Goal: Task Accomplishment & Management: Manage account settings

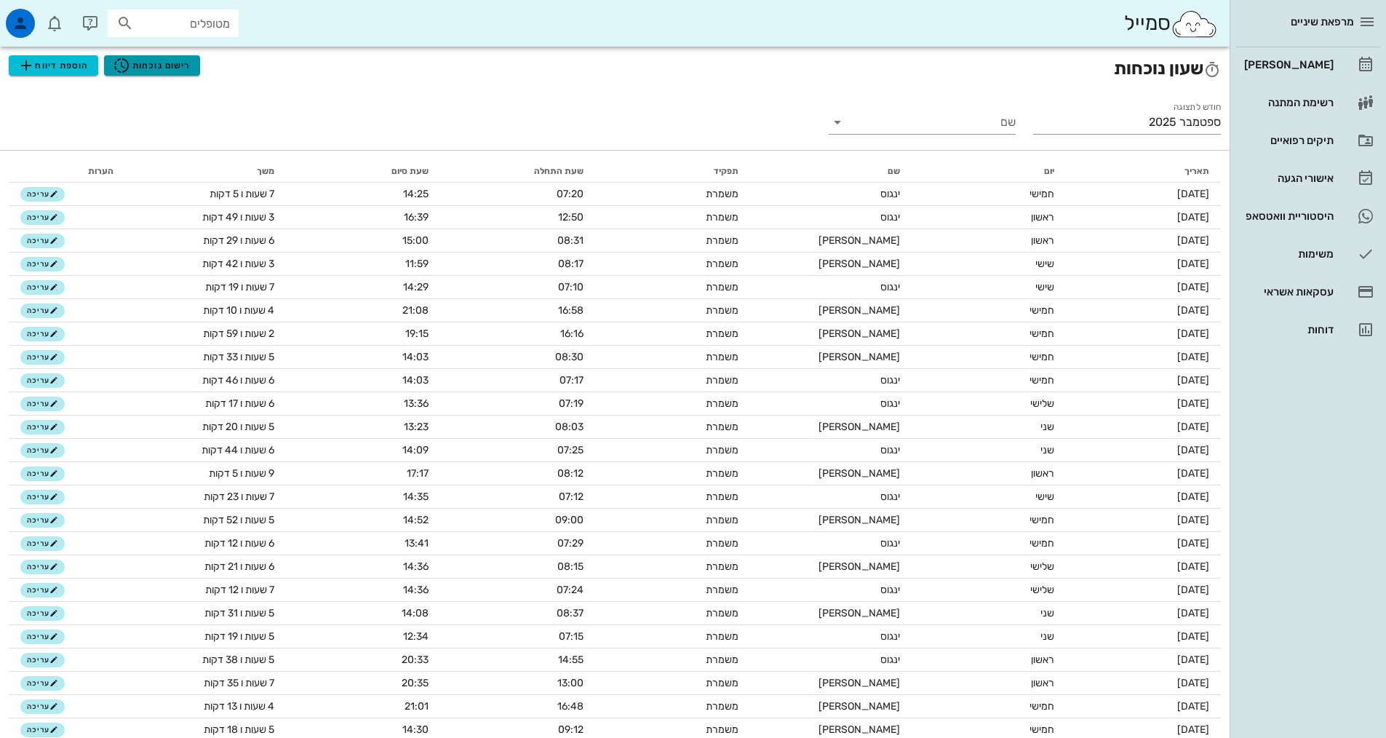
click at [152, 72] on span "רישום נוכחות" at bounding box center [152, 65] width 78 height 17
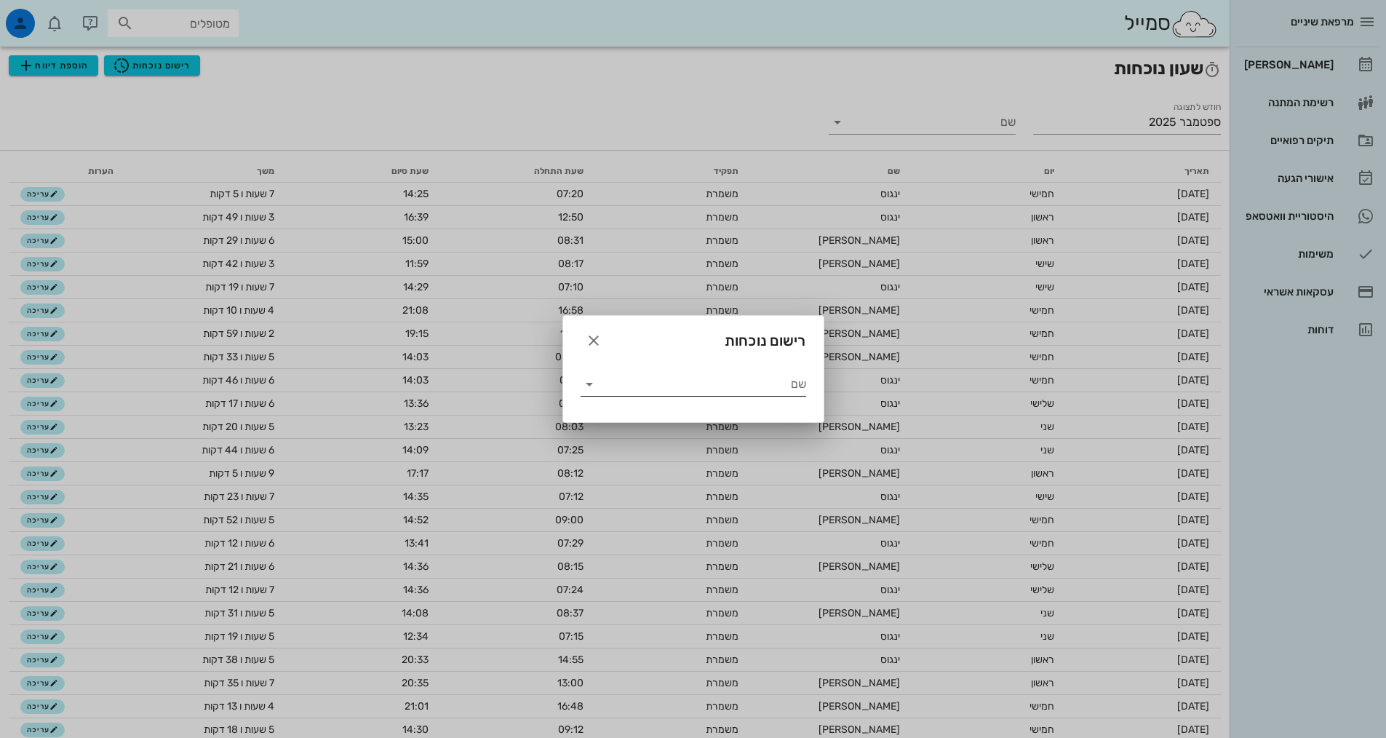
click at [690, 380] on input "שם" at bounding box center [703, 383] width 205 height 23
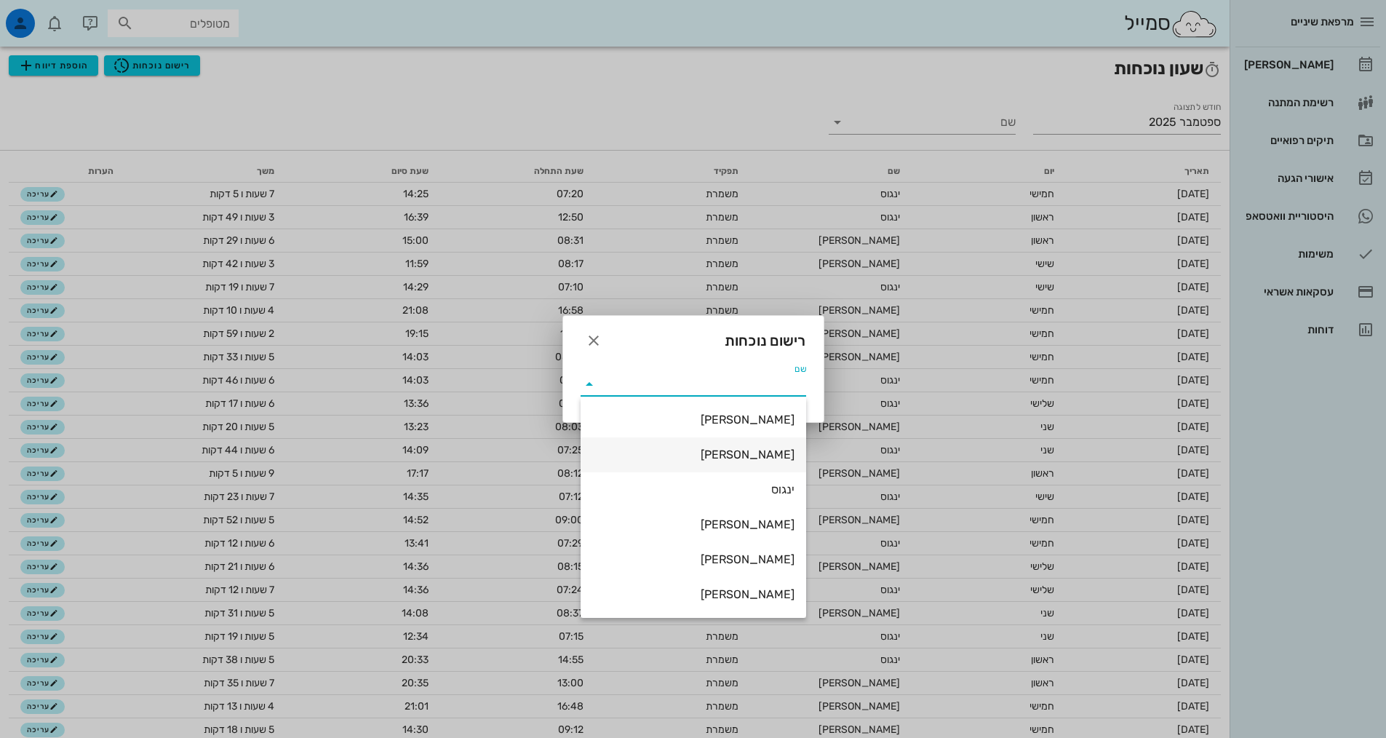
click at [754, 452] on div "[PERSON_NAME]" at bounding box center [693, 454] width 202 height 14
type input "[PERSON_NAME]"
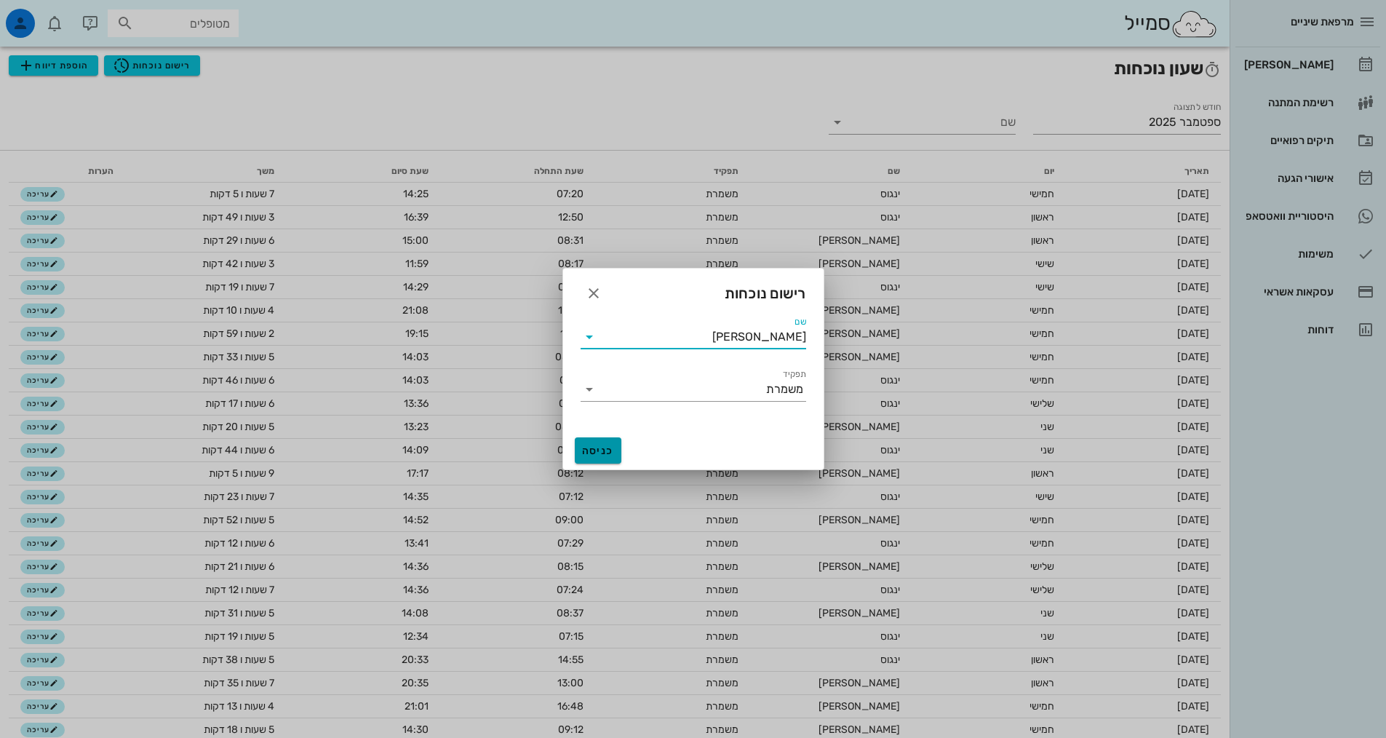
click at [604, 448] on span "כניסה" at bounding box center [598, 451] width 35 height 12
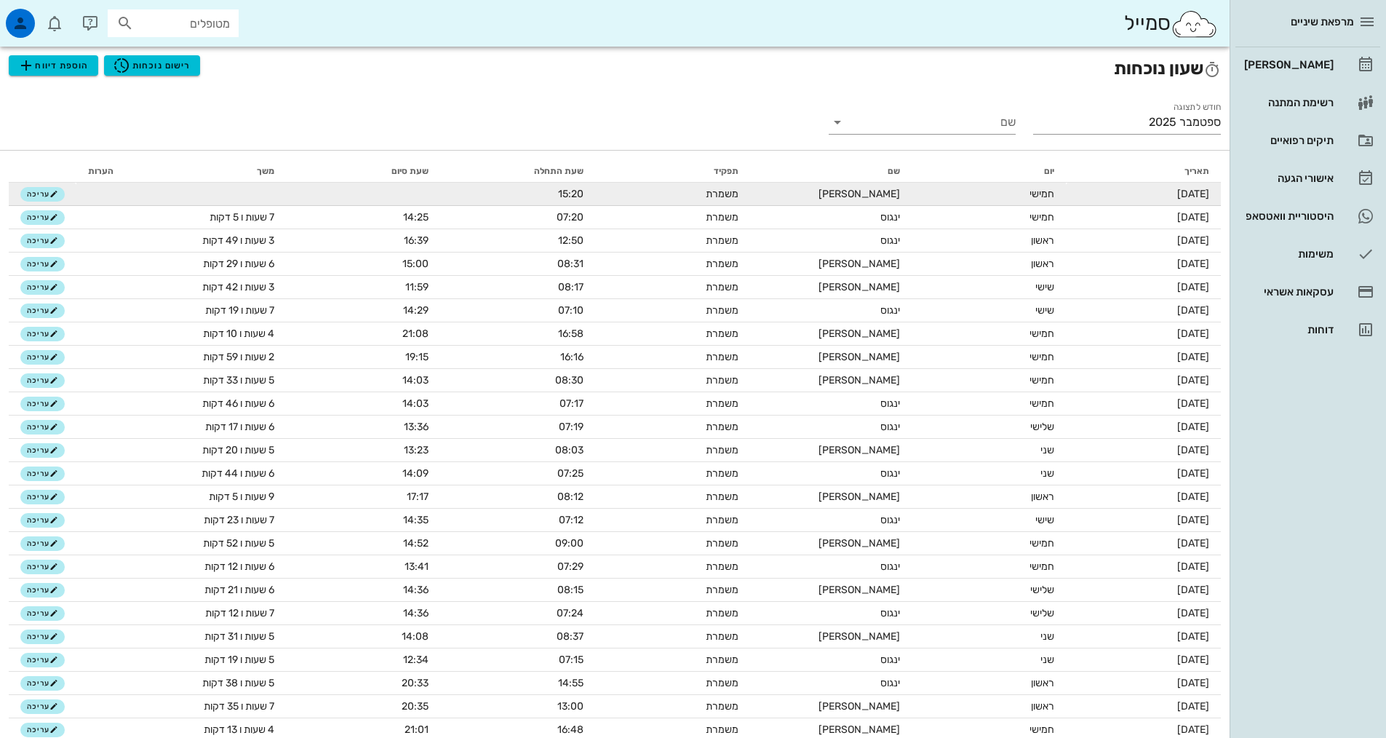
click at [696, 199] on td "משמרת" at bounding box center [672, 194] width 155 height 23
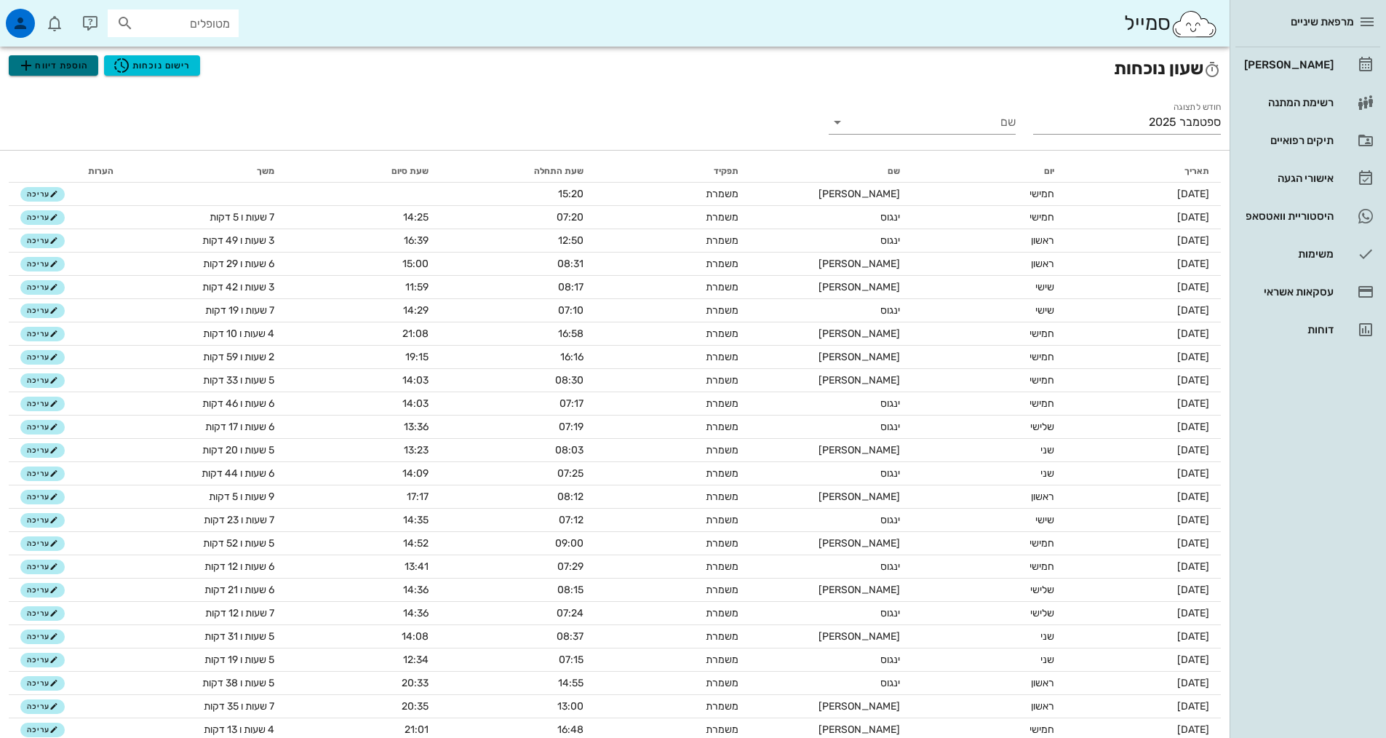
click at [87, 61] on span "הוספת דיווח" at bounding box center [52, 65] width 71 height 17
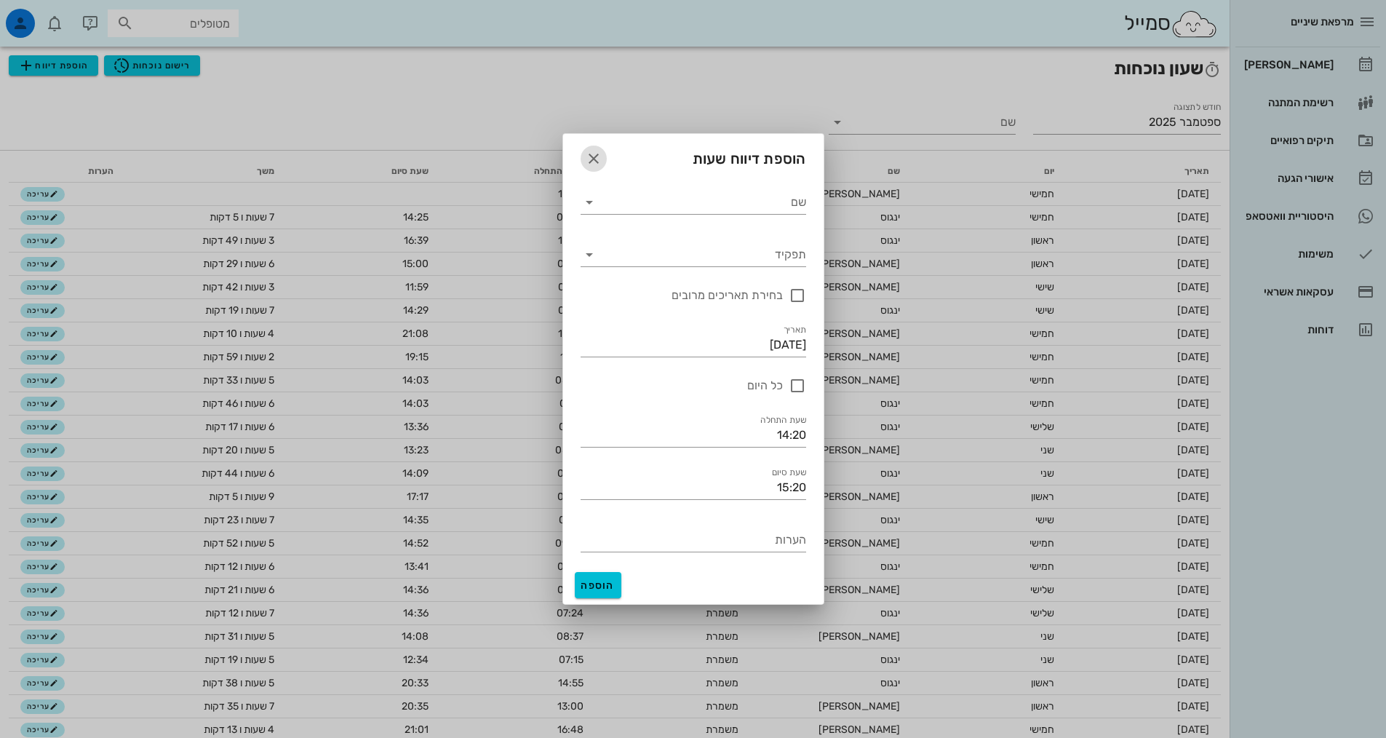
click at [590, 159] on icon "button" at bounding box center [593, 158] width 17 height 17
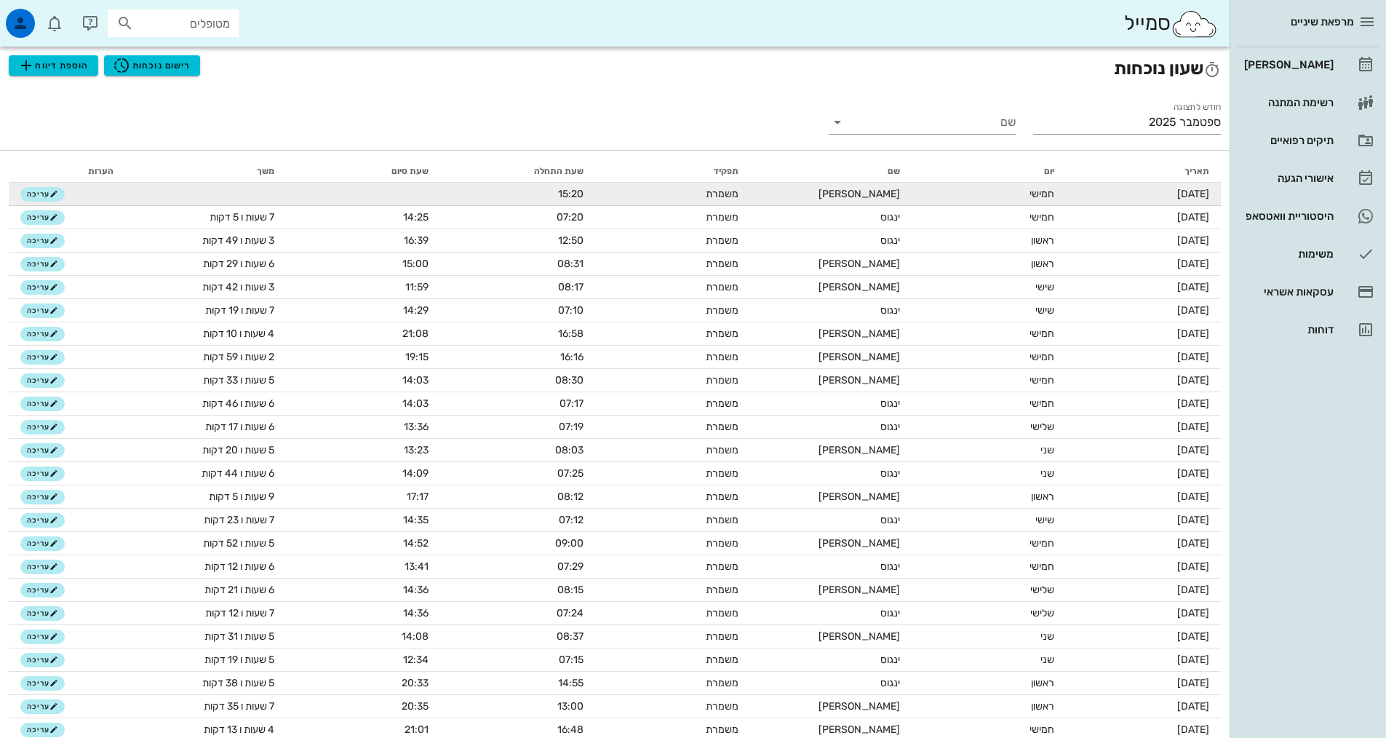
click at [734, 197] on td "משמרת" at bounding box center [672, 194] width 155 height 23
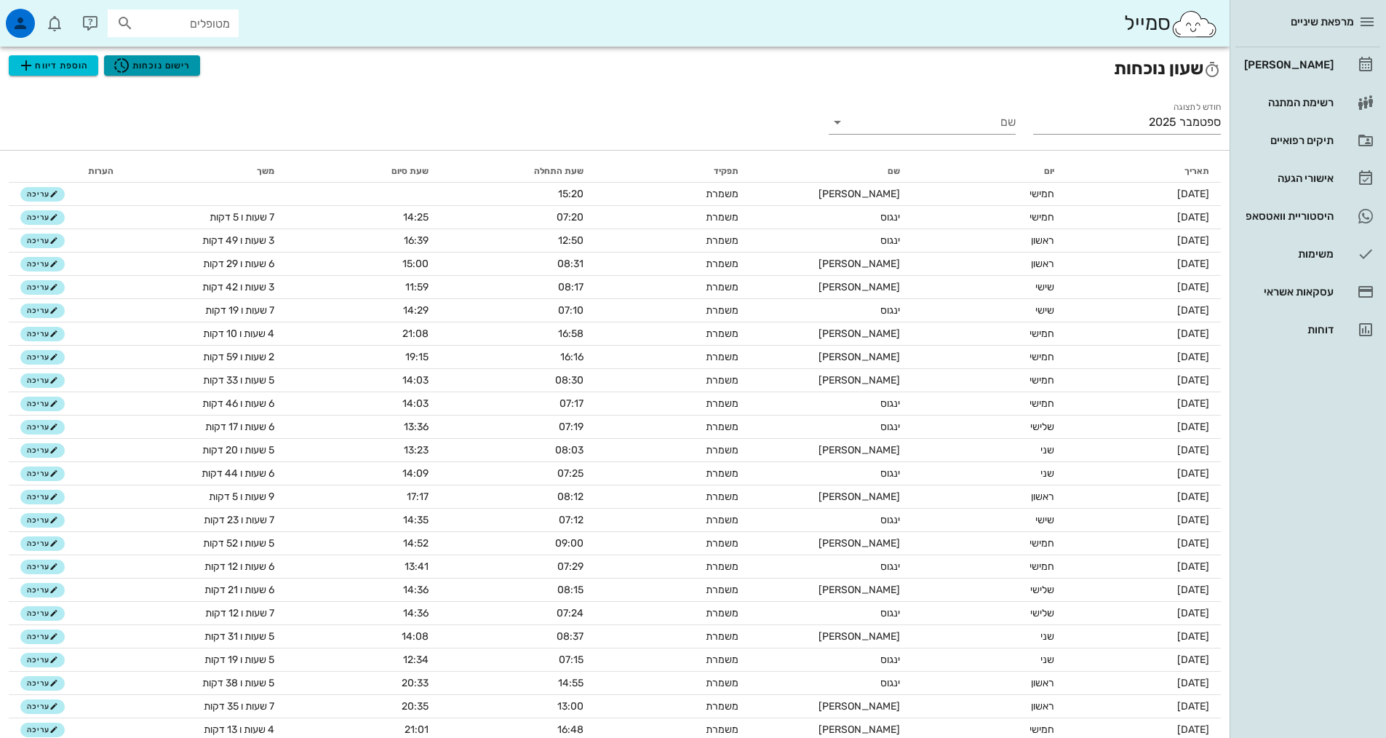
click at [154, 63] on span "רישום נוכחות" at bounding box center [152, 65] width 78 height 17
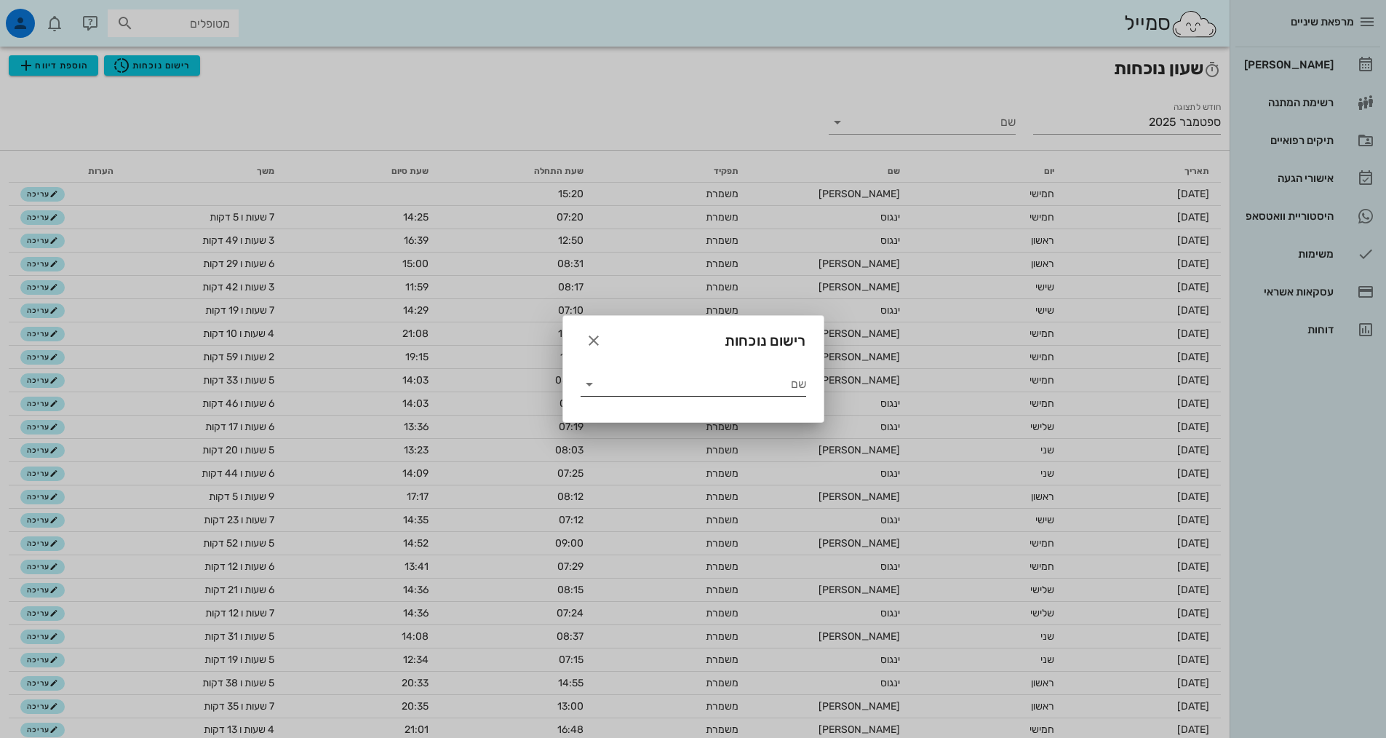
click at [627, 389] on input "שם" at bounding box center [703, 383] width 205 height 23
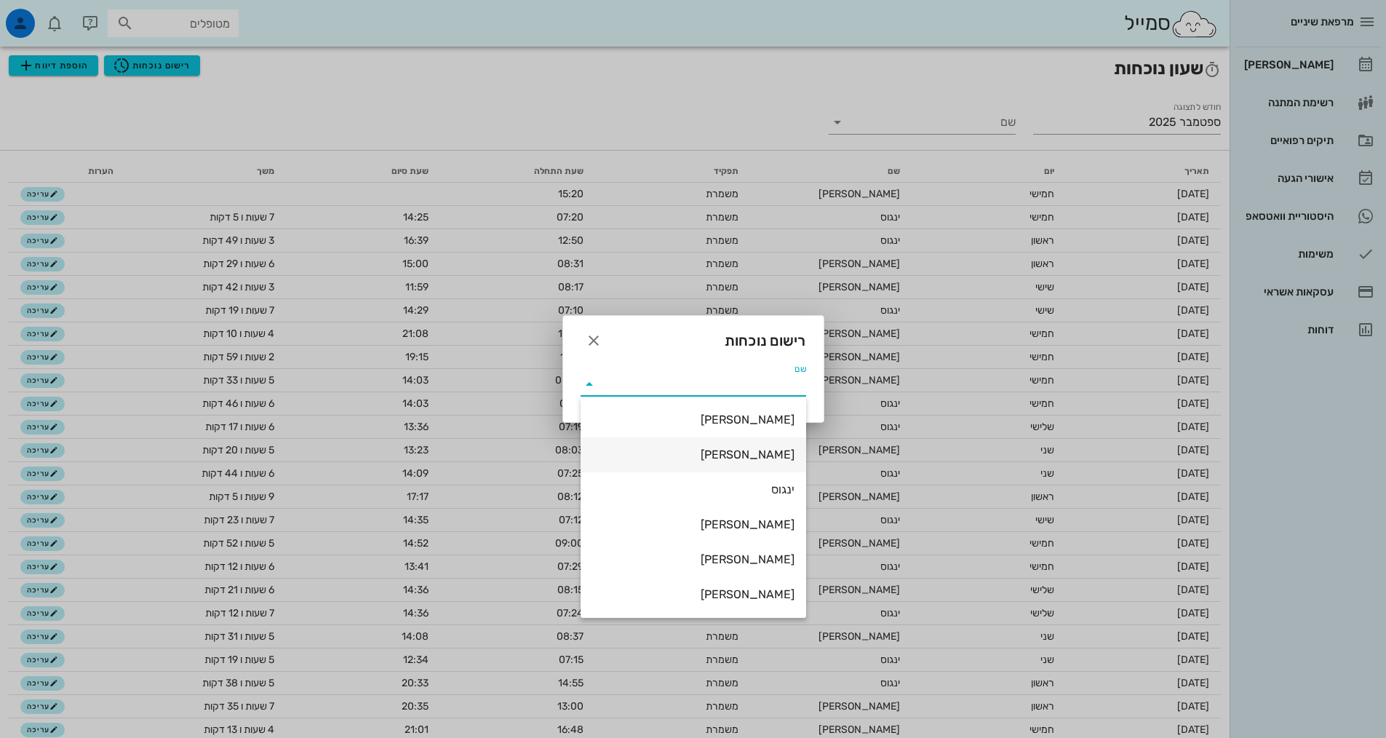
click at [736, 447] on div "[PERSON_NAME]" at bounding box center [693, 454] width 202 height 14
type input "[PERSON_NAME]"
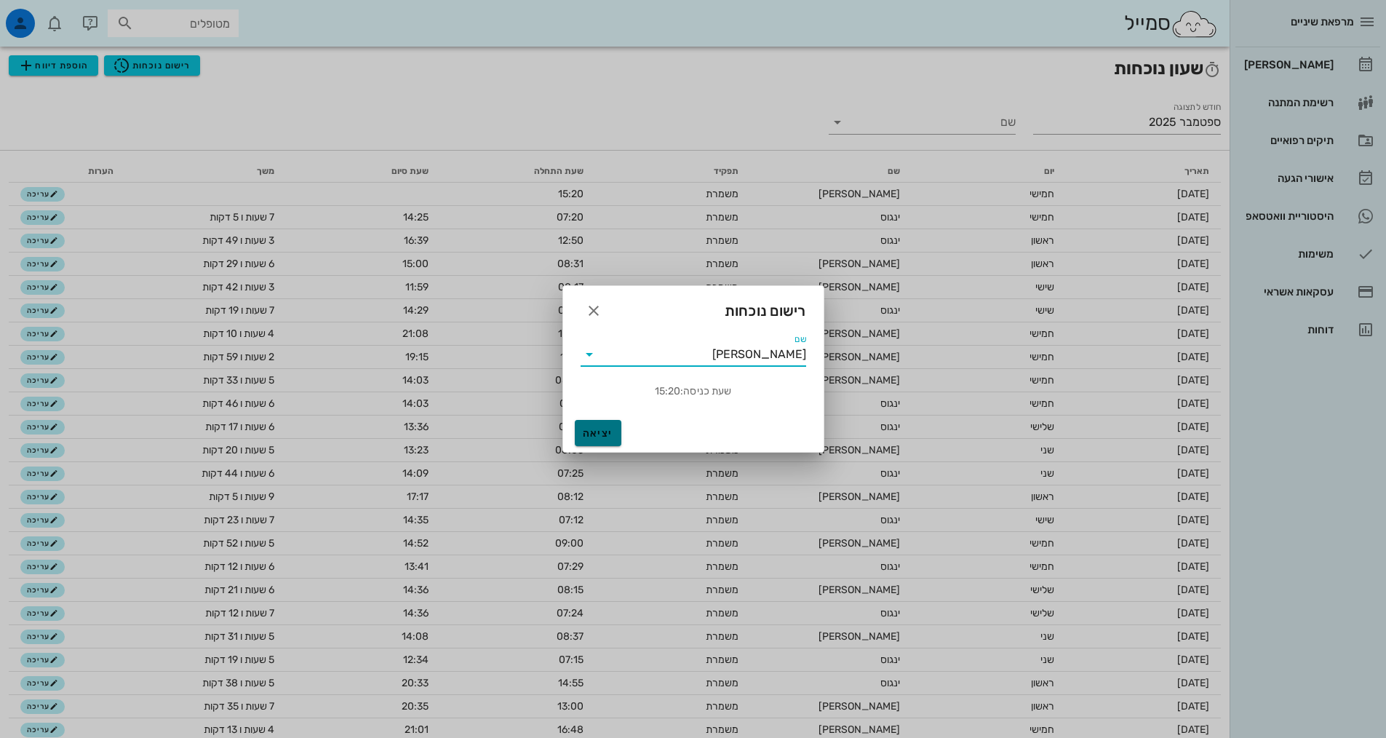
click at [605, 429] on span "יציאה" at bounding box center [598, 433] width 35 height 12
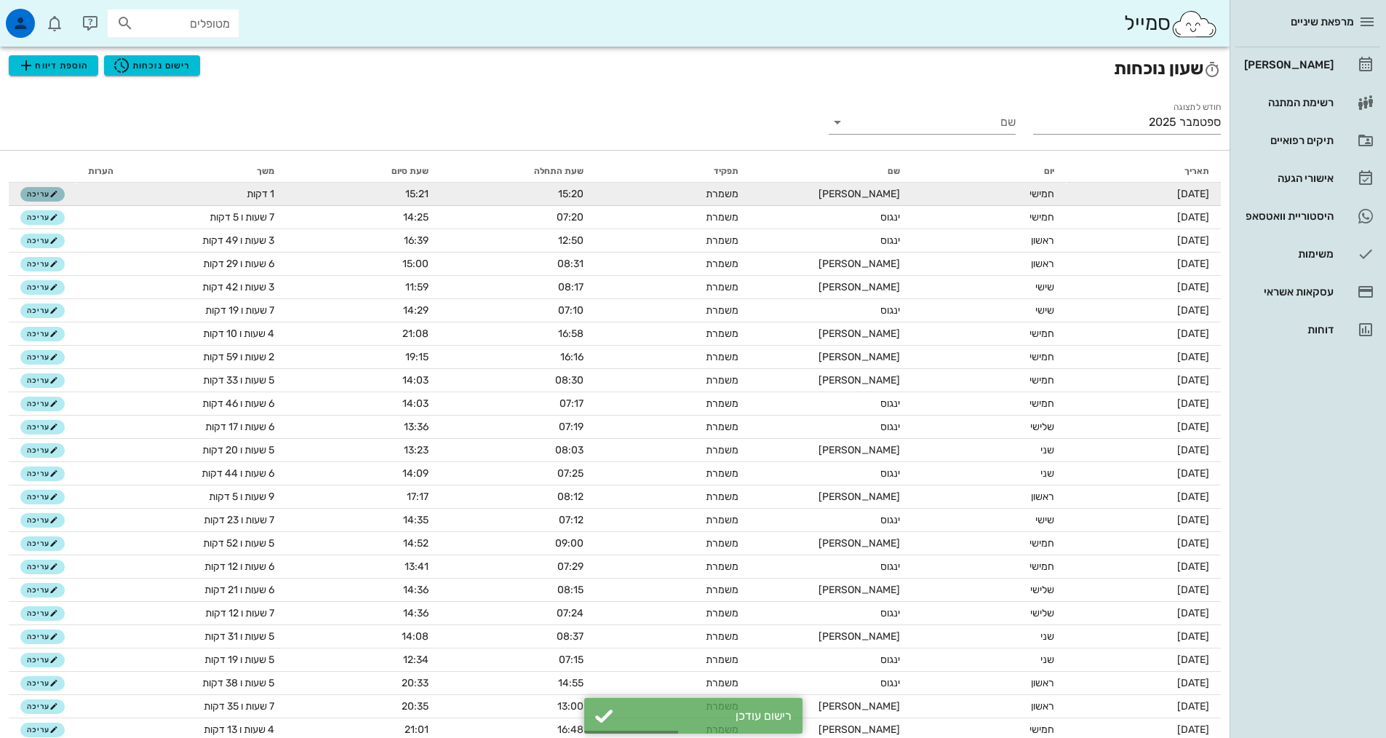
click at [46, 195] on span "עריכה" at bounding box center [42, 194] width 31 height 9
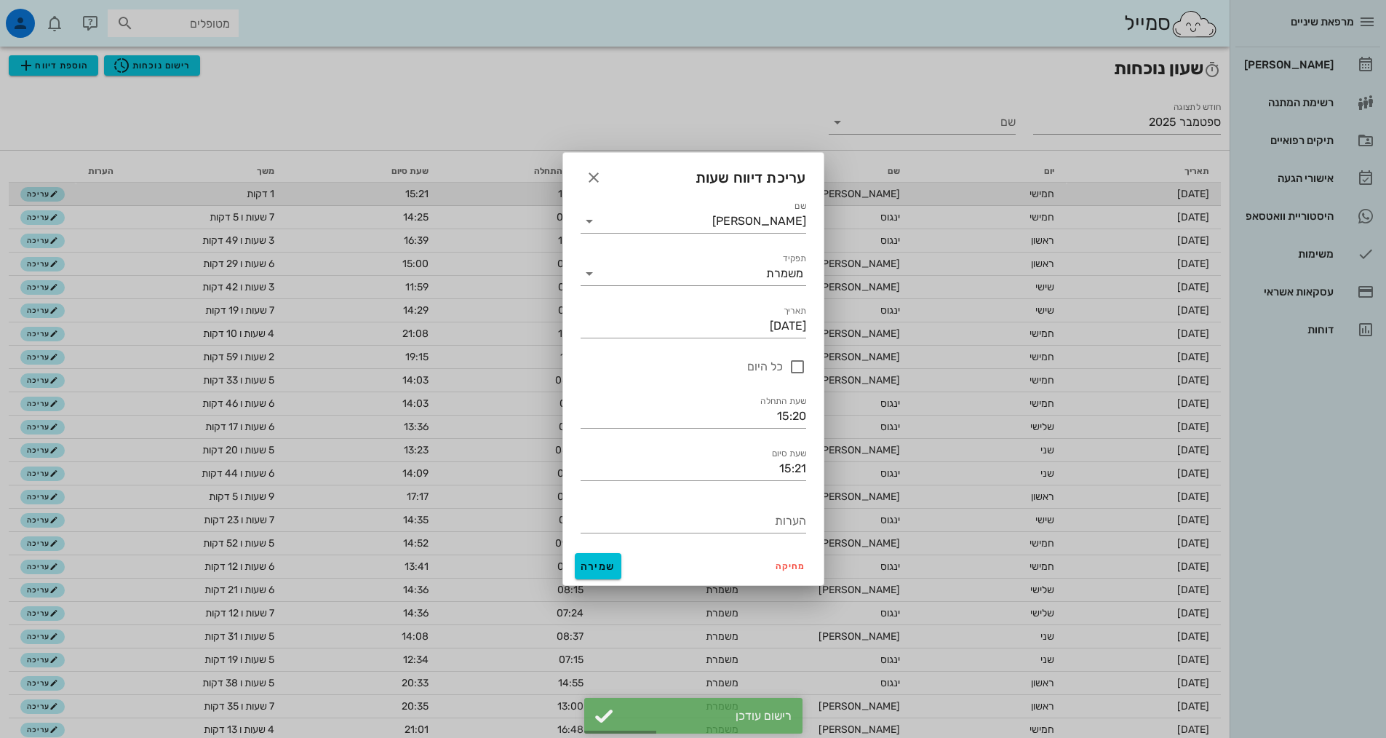
click at [46, 195] on div at bounding box center [693, 369] width 1386 height 738
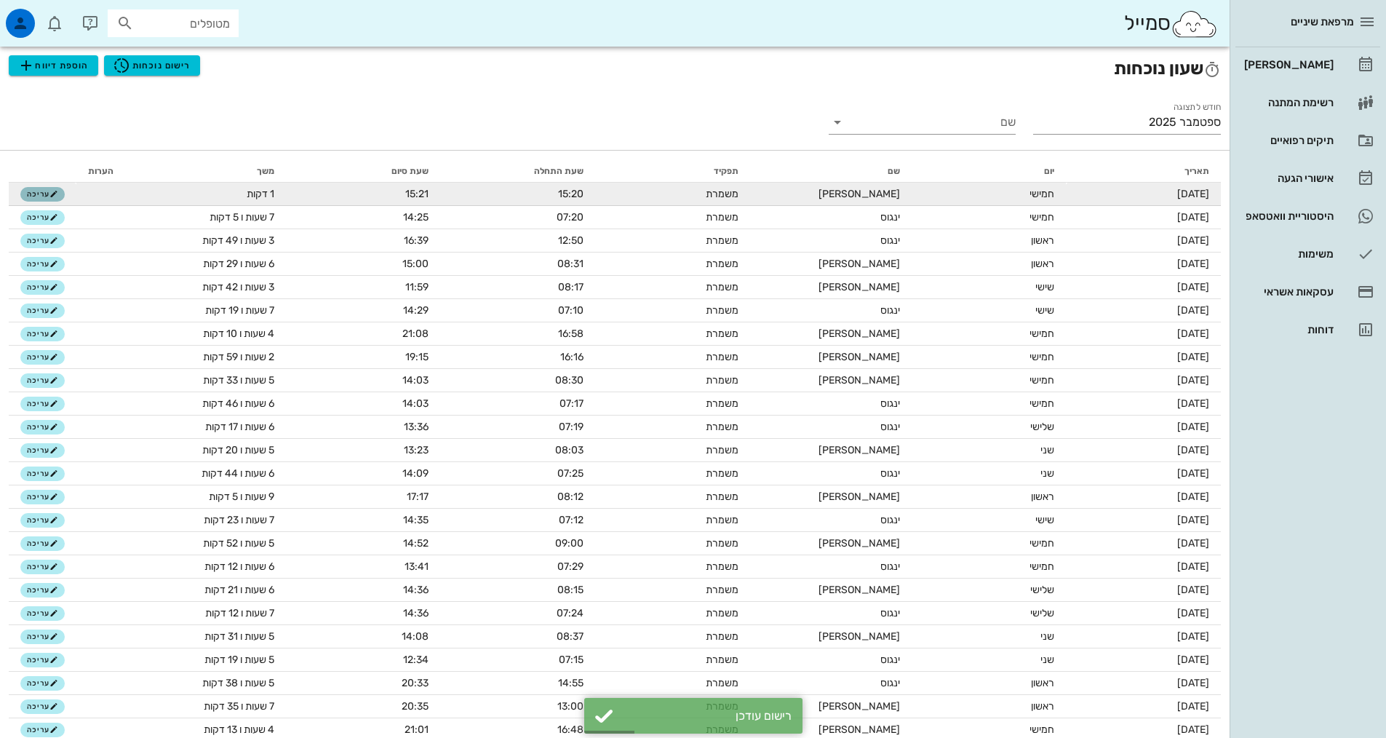
click at [46, 195] on span "עריכה" at bounding box center [42, 194] width 31 height 9
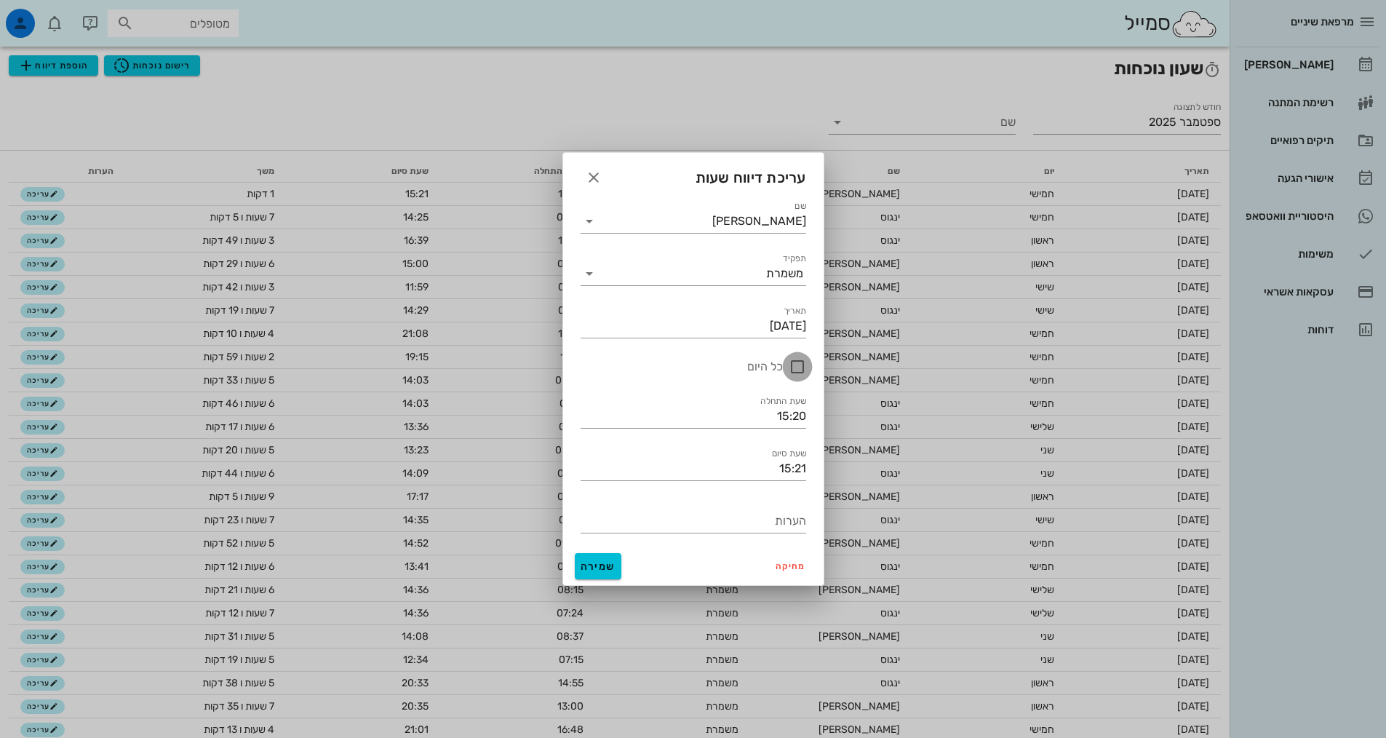
click at [791, 364] on div at bounding box center [797, 366] width 25 height 25
checkbox input "true"
type input "00:00"
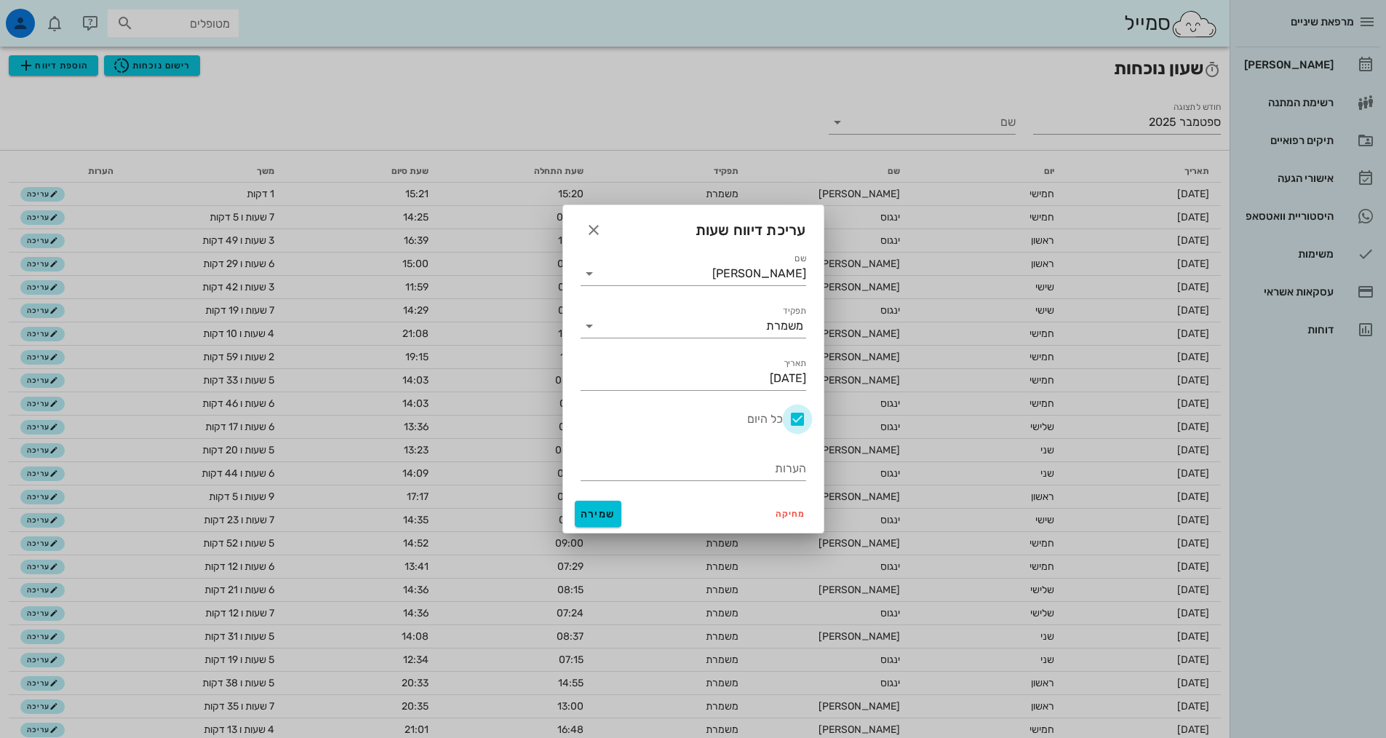
click at [794, 423] on div at bounding box center [797, 419] width 25 height 25
checkbox input "false"
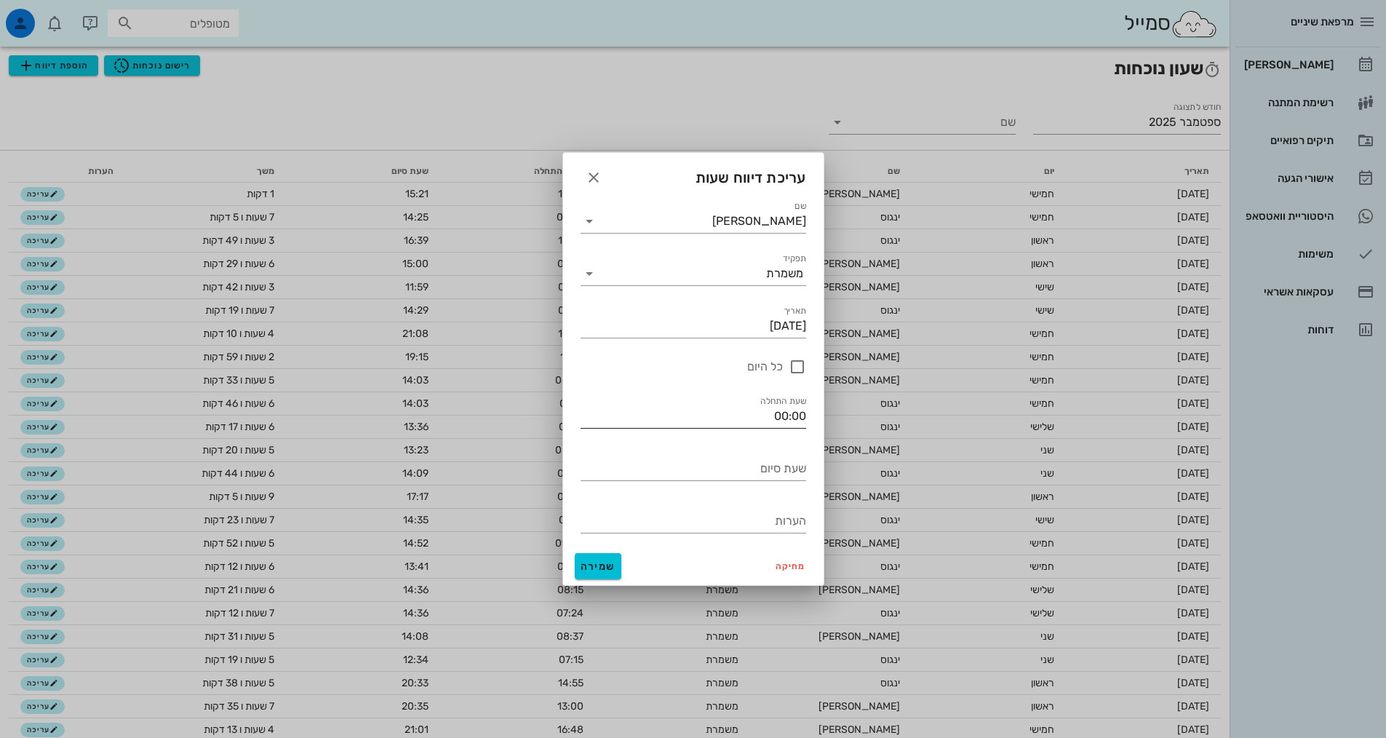
click at [765, 418] on input "00:00" at bounding box center [694, 415] width 226 height 23
drag, startPoint x: 765, startPoint y: 418, endPoint x: 870, endPoint y: 411, distance: 105.0
click at [868, 411] on div "מרפאת שיניים [PERSON_NAME] רשימת המתנה תיקים רפואיים אישורי הגעה 1 היסטוריית וו…" at bounding box center [693, 398] width 1386 height 797
type input "08:30"
click at [734, 465] on input "שעת סיום" at bounding box center [694, 468] width 226 height 23
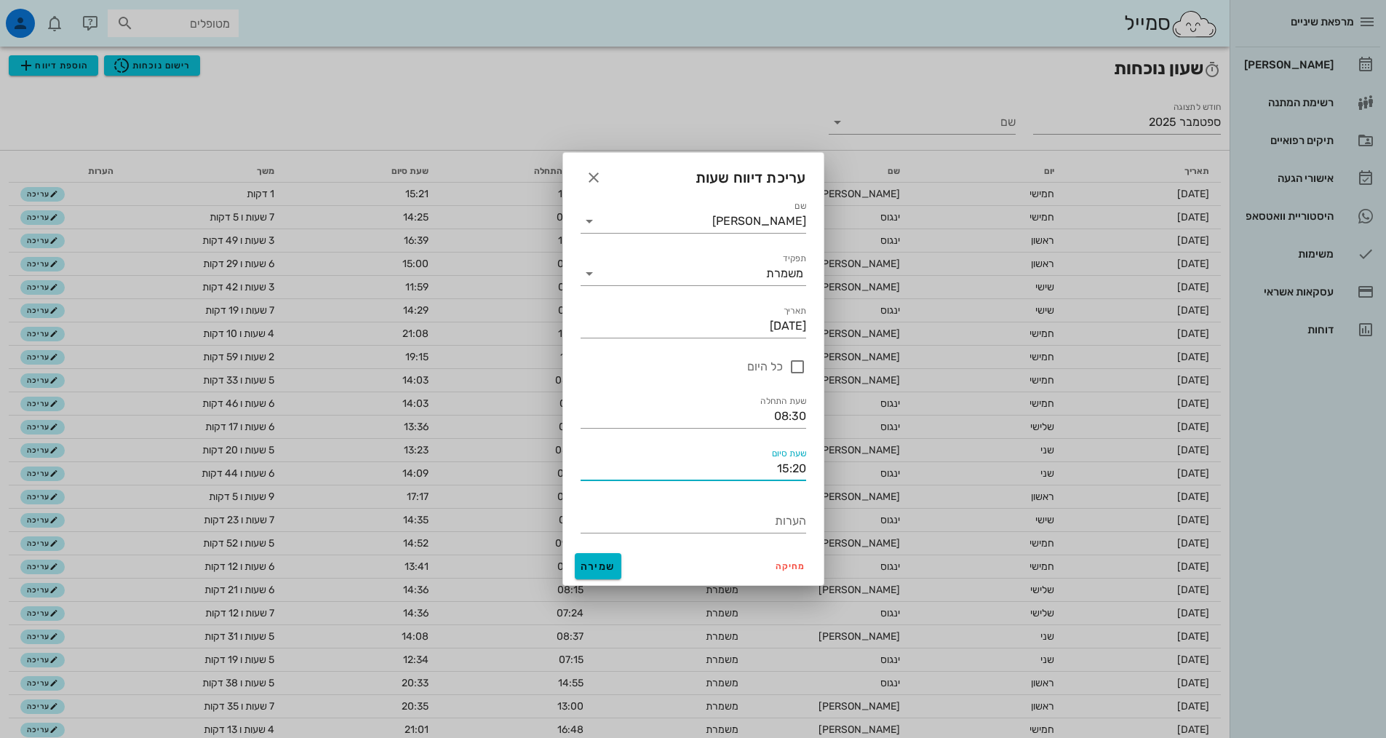
type input "15:20"
click at [585, 575] on button "שמירה" at bounding box center [598, 566] width 47 height 26
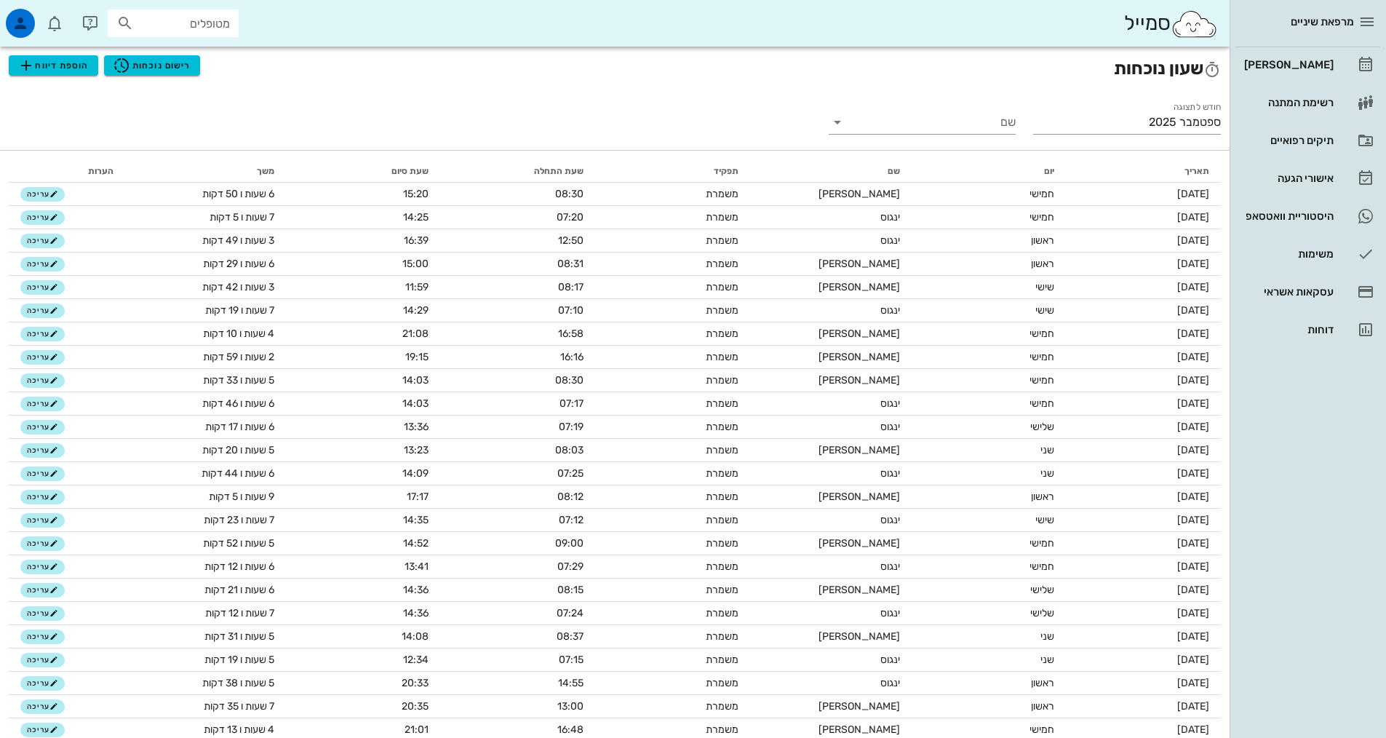
drag, startPoint x: 1117, startPoint y: 163, endPoint x: 1124, endPoint y: 159, distance: 7.9
click at [1124, 159] on div "תאריך יום שם תפקיד שעת התחלה שעת סיום משך הערות [DATE] חמישי [PERSON_NAME] משמר…" at bounding box center [614, 474] width 1229 height 646
click at [1331, 64] on div "[PERSON_NAME]" at bounding box center [1287, 65] width 92 height 12
